Goal: Transaction & Acquisition: Purchase product/service

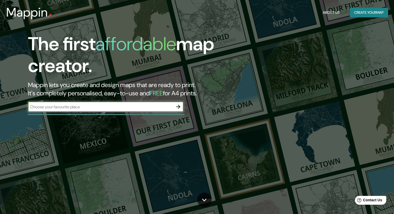
click at [133, 108] on input "text" at bounding box center [100, 107] width 145 height 6
type input "[GEOGRAPHIC_DATA]"
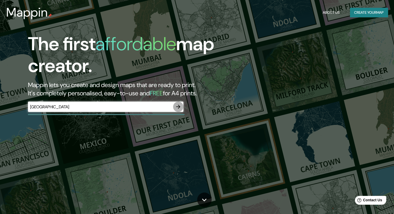
click at [178, 106] on icon "button" at bounding box center [178, 107] width 6 height 6
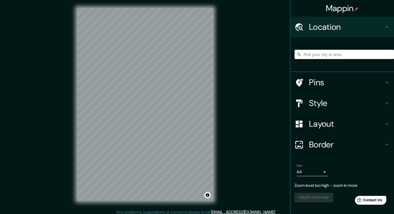
click at [56, 112] on div "Mappin Location Pins Style Layout Border Choose a border. Hint : you can make l…" at bounding box center [197, 108] width 394 height 217
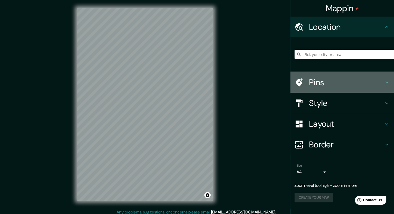
click at [332, 83] on h4 "Pins" at bounding box center [346, 82] width 75 height 10
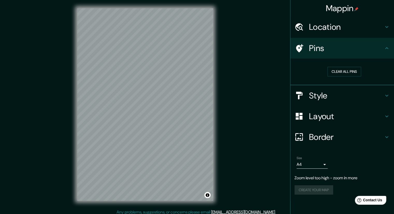
click at [332, 56] on div "Pins" at bounding box center [343, 48] width 104 height 21
click at [320, 95] on h4 "Style" at bounding box center [346, 95] width 75 height 10
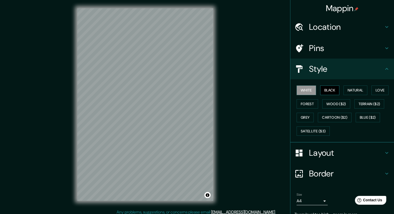
click at [333, 86] on button "Black" at bounding box center [329, 91] width 19 height 10
click at [355, 89] on button "Natural" at bounding box center [356, 91] width 24 height 10
